Goal: Transaction & Acquisition: Purchase product/service

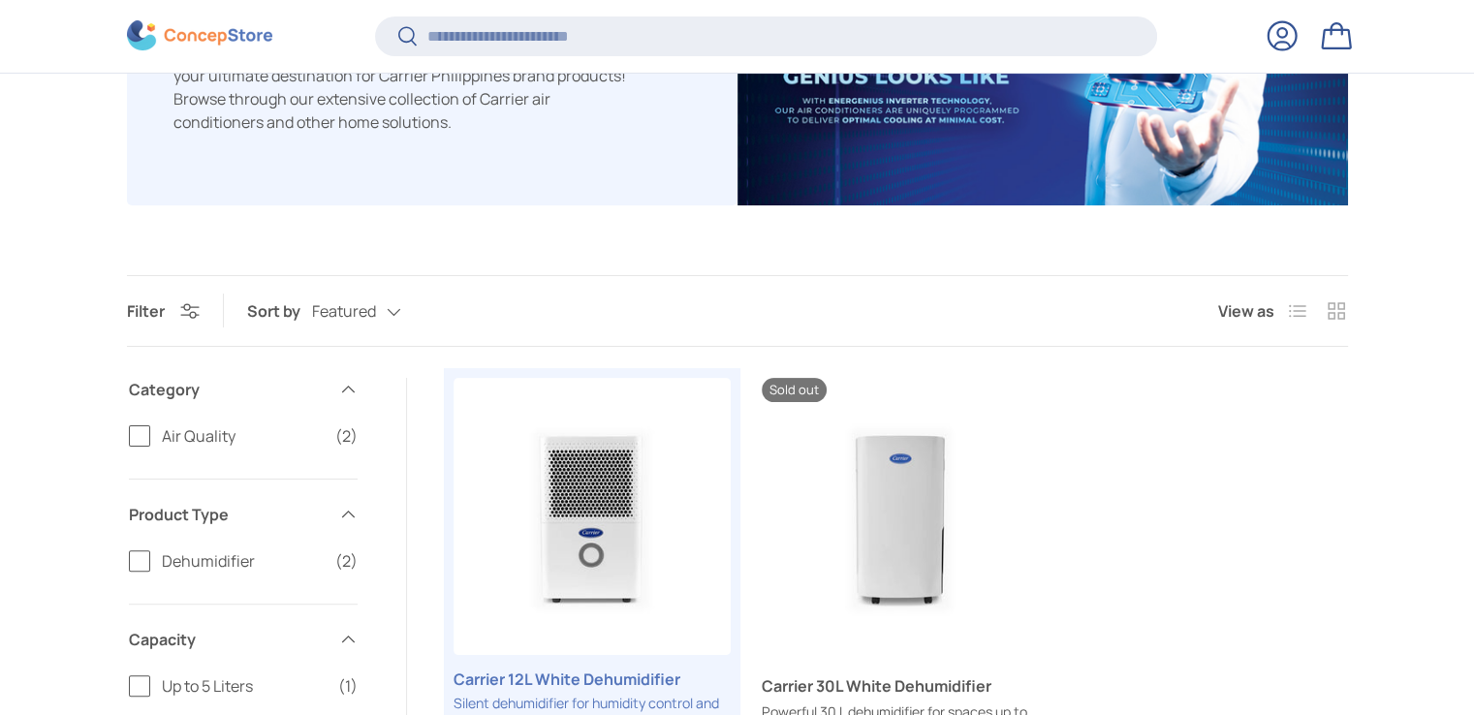
scroll to position [674, 0]
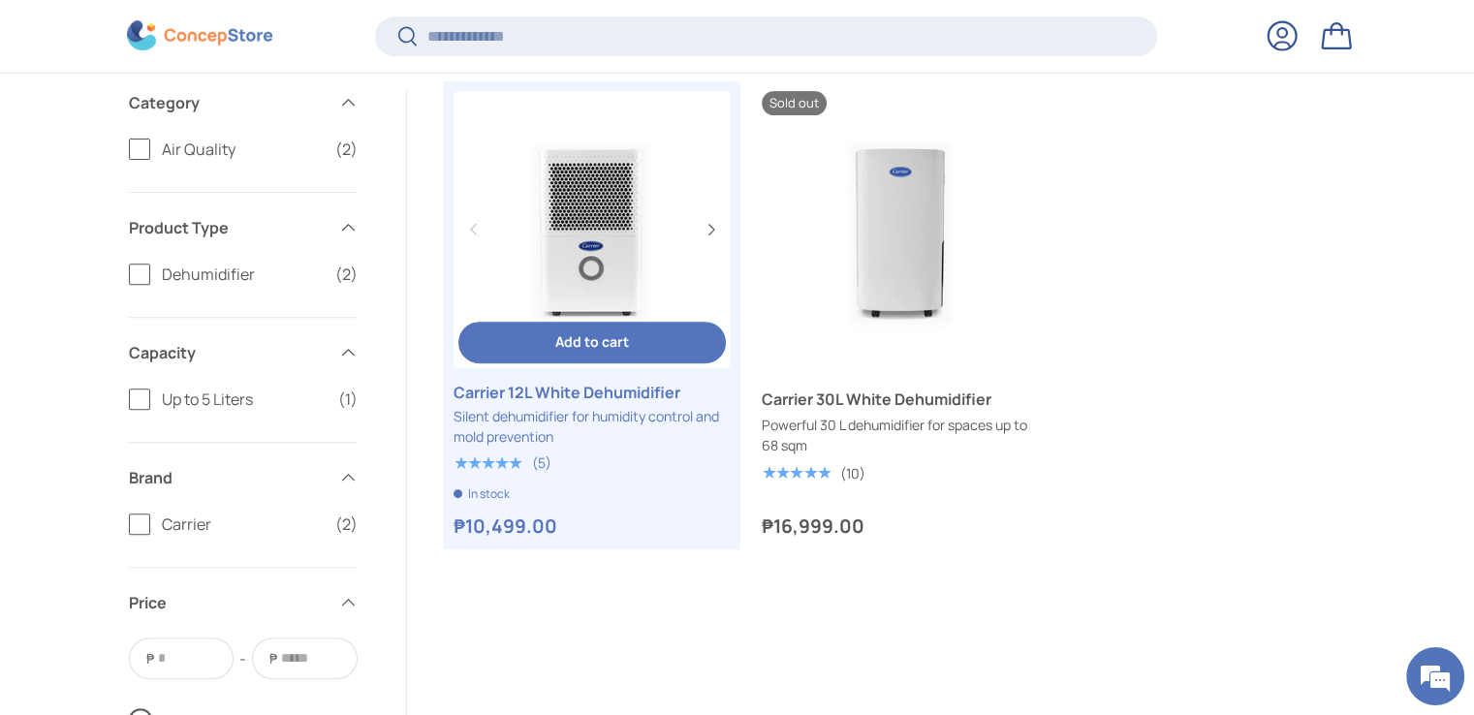
click at [608, 404] on link "Carrier 12L White Dehumidifier" at bounding box center [591, 392] width 277 height 23
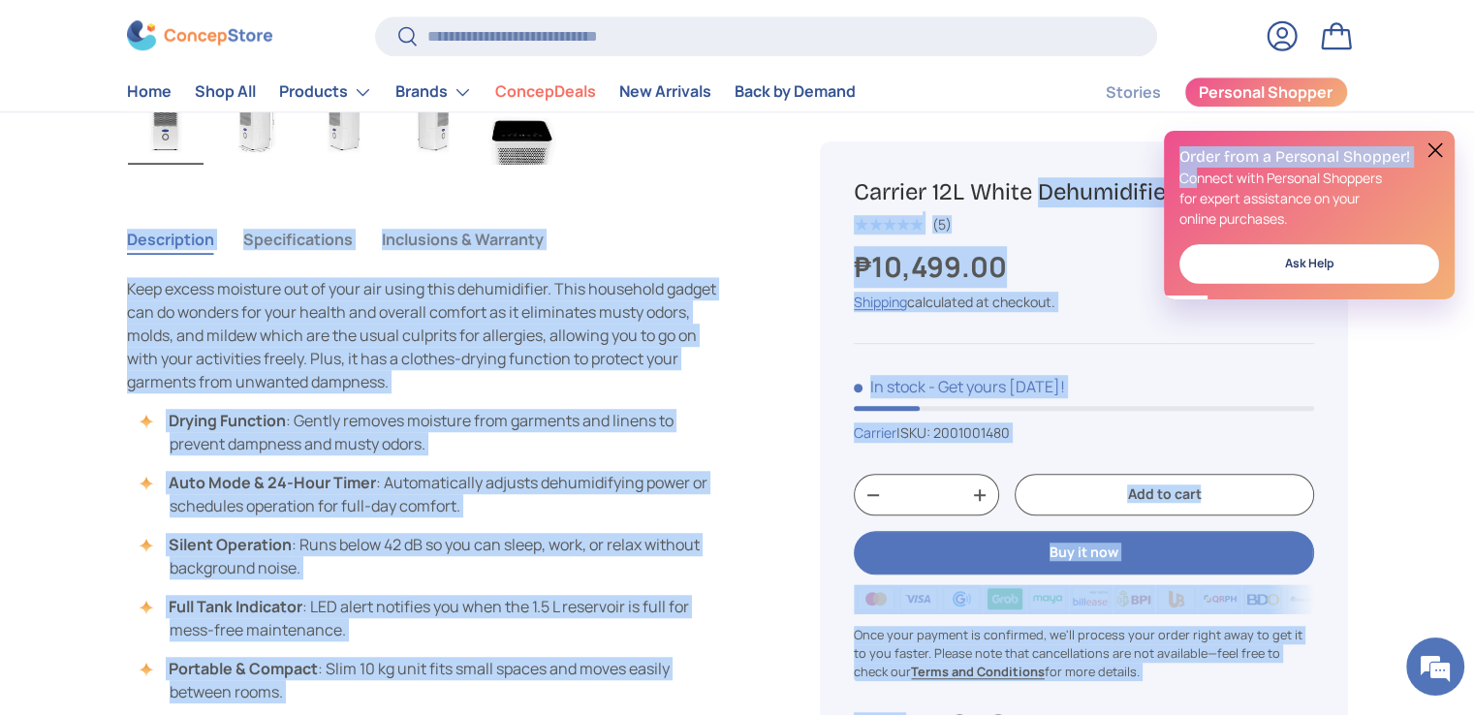
drag, startPoint x: 926, startPoint y: 190, endPoint x: 1196, endPoint y: 169, distance: 270.2
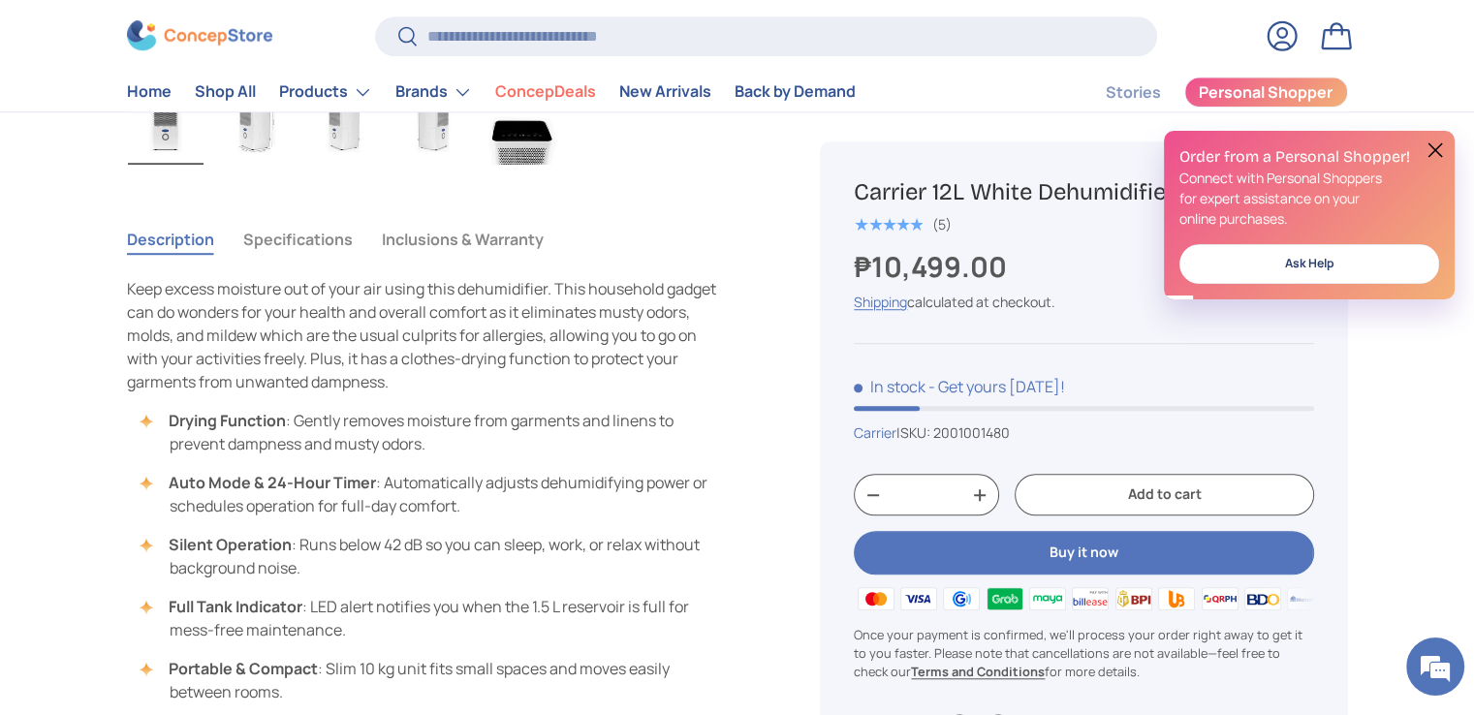
click at [855, 168] on div "Carrier 12L White Dehumidifier ★★★★★ (5) ₱10,499.00 Unit price / Unavailable Sh…" at bounding box center [1083, 455] width 527 height 628
drag, startPoint x: 862, startPoint y: 191, endPoint x: 1133, endPoint y: 175, distance: 270.8
click at [1135, 175] on div "Carrier 12L White Dehumidifier ★★★★★ (5) ₱10,499.00 Unit price / Unavailable Sh…" at bounding box center [1083, 455] width 527 height 628
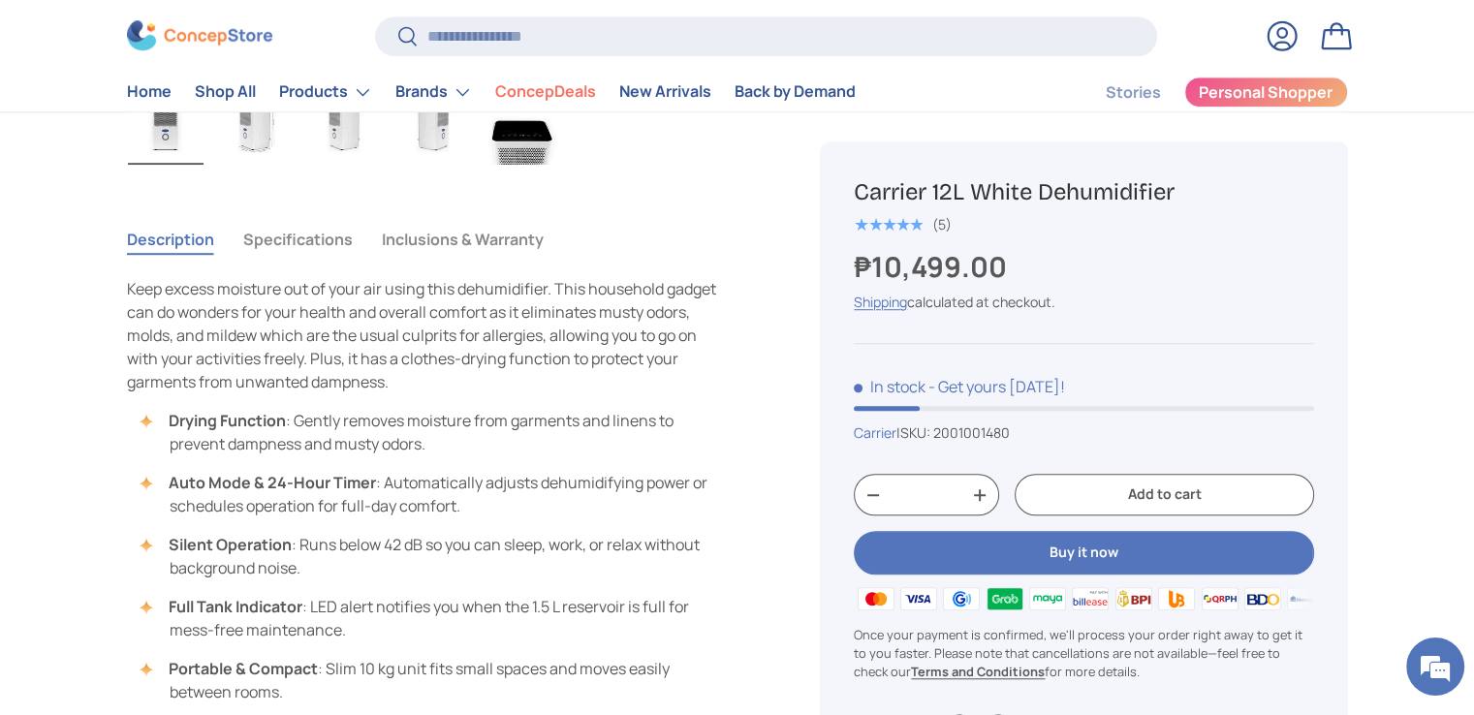
click at [958, 158] on div "Carrier 12L White Dehumidifier ★★★★★ (5) ₱10,499.00 Unit price / Unavailable Sh…" at bounding box center [1083, 455] width 527 height 628
drag, startPoint x: 856, startPoint y: 187, endPoint x: 1182, endPoint y: 179, distance: 325.6
click at [1182, 179] on h1 "Carrier 12L White Dehumidifier" at bounding box center [1083, 192] width 459 height 30
copy h1 "Carrier 12L White Dehumidifier"
